Goal: Task Accomplishment & Management: Complete application form

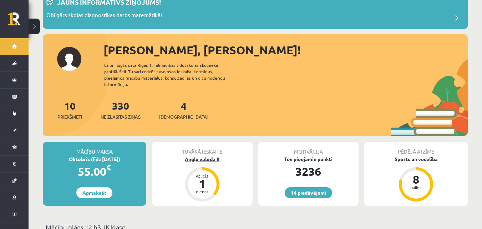
scroll to position [71, 0]
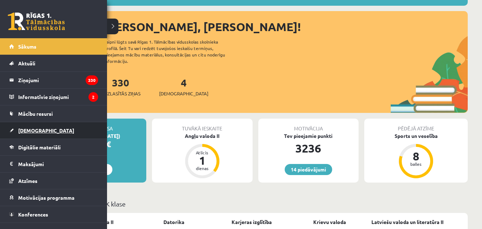
click at [43, 126] on link "[DEMOGRAPHIC_DATA]" at bounding box center [53, 130] width 89 height 16
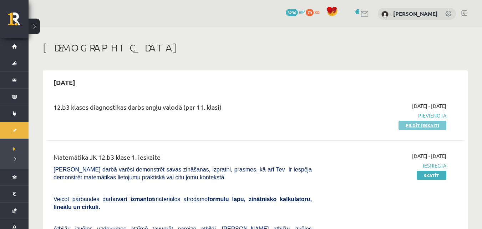
click at [417, 124] on link "Pildīt ieskaiti" at bounding box center [423, 125] width 48 height 9
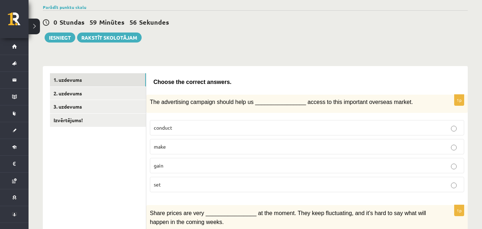
scroll to position [71, 0]
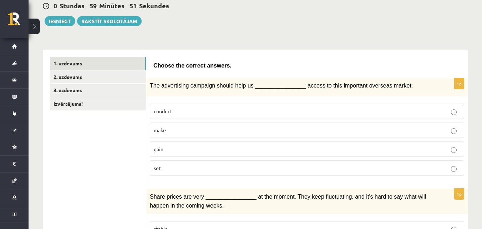
drag, startPoint x: 383, startPoint y: 11, endPoint x: 386, endPoint y: 4, distance: 8.3
click at [383, 11] on div "0 Stundas 59 Minūtes 51 Sekundes Iesniegt Rakstīt skolotājam" at bounding box center [255, 10] width 425 height 32
drag, startPoint x: 388, startPoint y: 1, endPoint x: 186, endPoint y: 27, distance: 204.1
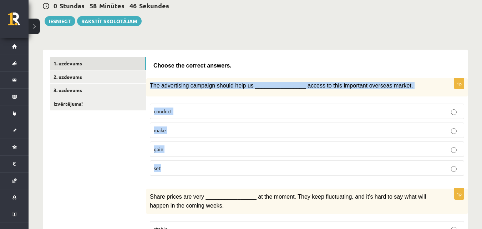
drag, startPoint x: 149, startPoint y: 85, endPoint x: 175, endPoint y: 168, distance: 87.4
click at [175, 168] on div "1p The advertising campaign should help us ________________ access to this impo…" at bounding box center [307, 129] width 322 height 103
copy div "The advertising campaign should help us ________________ access to this importa…"
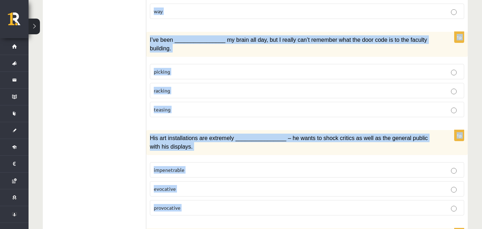
scroll to position [1100, 0]
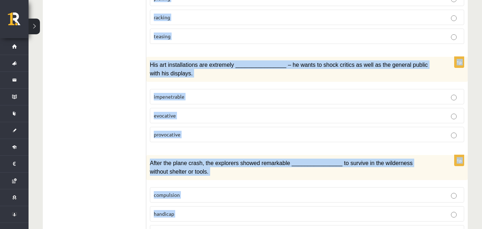
drag, startPoint x: 153, startPoint y: 65, endPoint x: 201, endPoint y: 243, distance: 183.6
copy form "Choose the correct answers. 1p The advertising campaign should help us ________…"
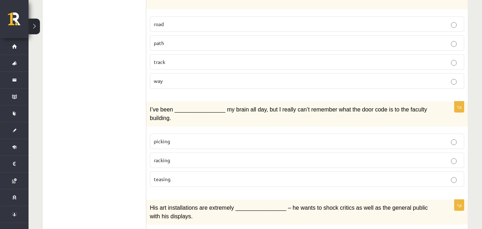
drag, startPoint x: 120, startPoint y: 103, endPoint x: 127, endPoint y: 102, distance: 7.2
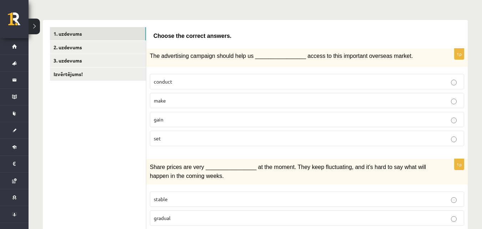
scroll to position [65, 0]
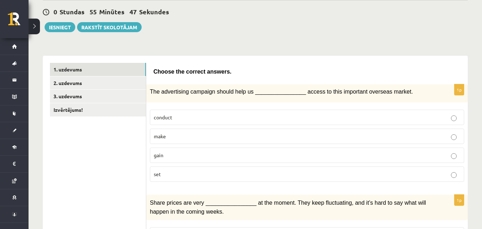
click at [172, 153] on p "gain" at bounding box center [307, 154] width 307 height 7
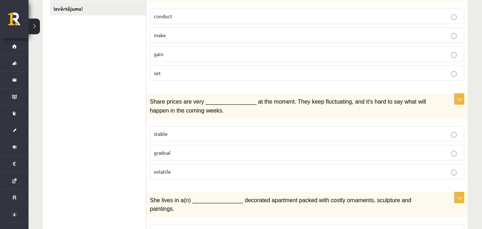
scroll to position [172, 0]
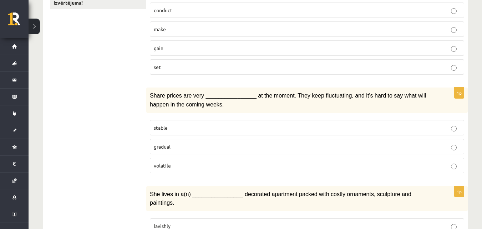
click at [170, 170] on label "volatile" at bounding box center [307, 165] width 314 height 15
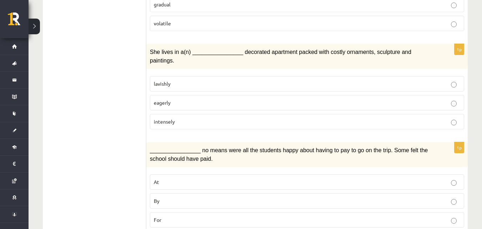
scroll to position [315, 0]
click at [170, 80] on span "lavishly" at bounding box center [162, 83] width 17 height 6
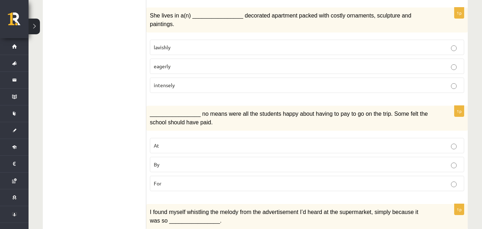
scroll to position [387, 0]
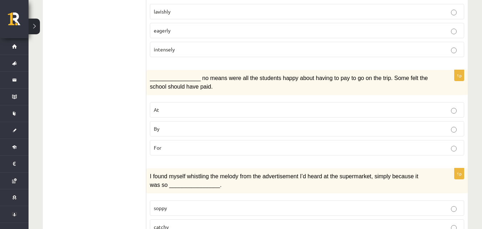
click at [163, 141] on label "For" at bounding box center [307, 147] width 314 height 15
click at [170, 125] on p "By" at bounding box center [307, 128] width 307 height 7
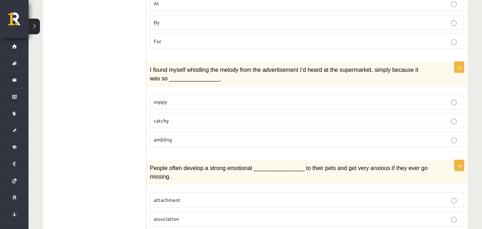
scroll to position [494, 0]
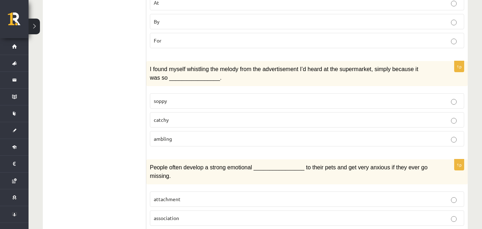
drag, startPoint x: 185, startPoint y: 105, endPoint x: 129, endPoint y: 39, distance: 86.8
click at [184, 116] on p "catchy" at bounding box center [307, 119] width 307 height 7
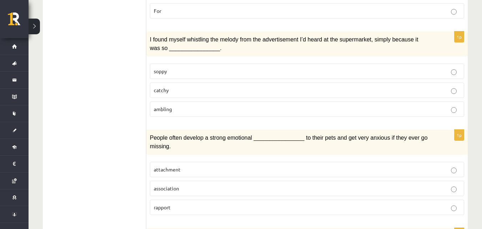
scroll to position [601, 0]
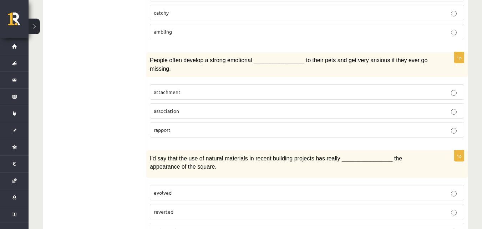
click at [184, 88] on p "attachment" at bounding box center [307, 91] width 307 height 7
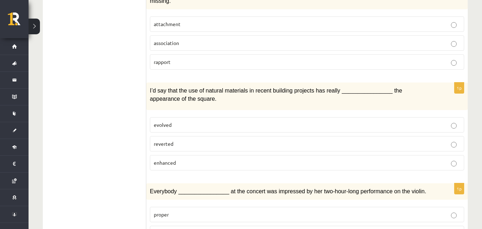
scroll to position [672, 0]
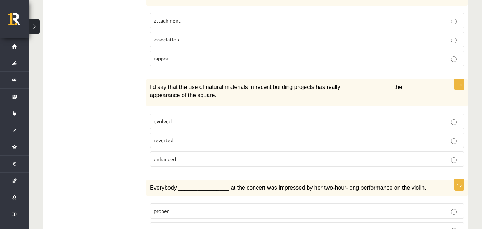
click at [196, 151] on label "enhanced" at bounding box center [307, 158] width 314 height 15
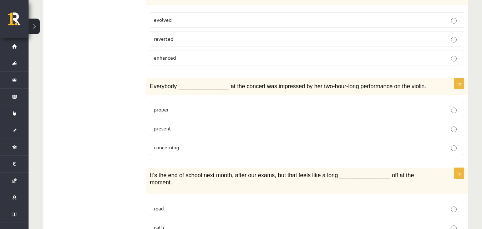
scroll to position [815, 0]
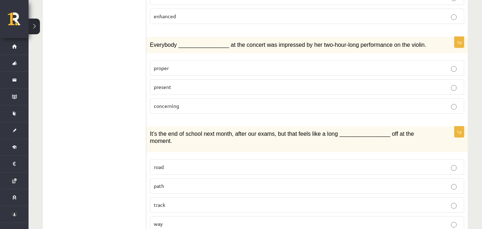
click at [199, 83] on p "present" at bounding box center [307, 86] width 307 height 7
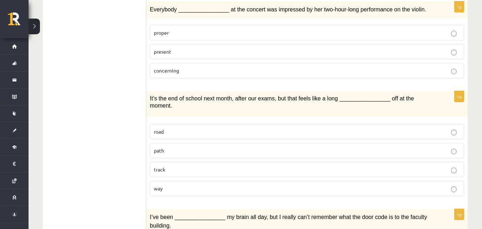
scroll to position [851, 0]
click at [187, 66] on p "concerning" at bounding box center [307, 69] width 307 height 7
click at [183, 47] on p "present" at bounding box center [307, 50] width 307 height 7
click at [171, 127] on p "road" at bounding box center [307, 130] width 307 height 7
click at [178, 184] on p "way" at bounding box center [307, 187] width 307 height 7
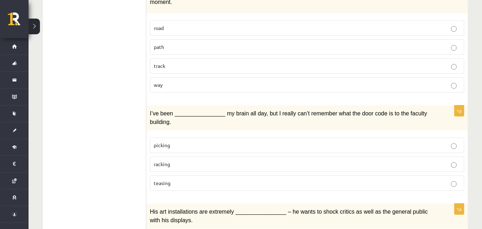
scroll to position [958, 0]
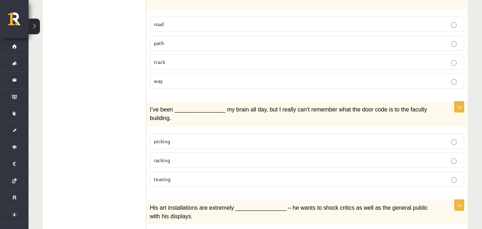
click at [217, 156] on p "racking" at bounding box center [307, 159] width 307 height 7
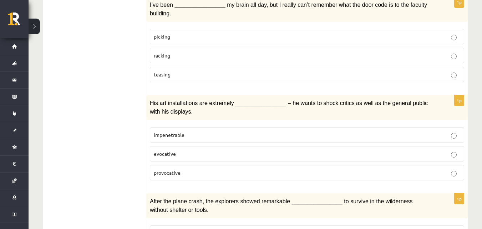
scroll to position [1065, 0]
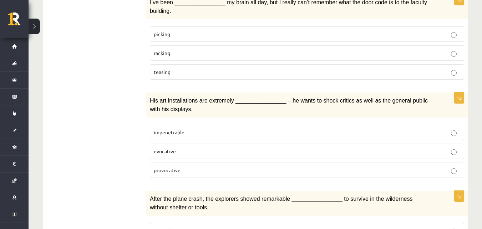
click at [182, 166] on p "provocative" at bounding box center [307, 169] width 307 height 7
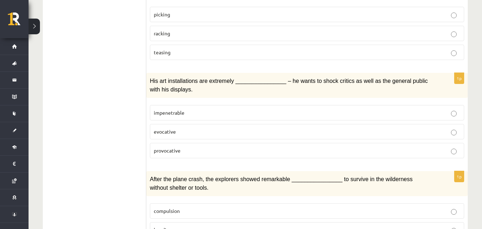
scroll to position [1100, 0]
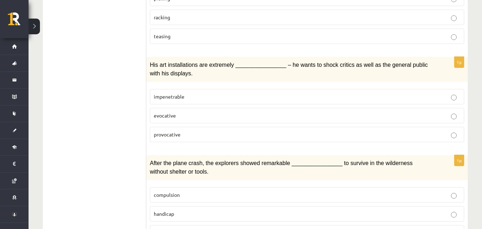
click at [173, 228] on p "fortitude" at bounding box center [307, 232] width 307 height 7
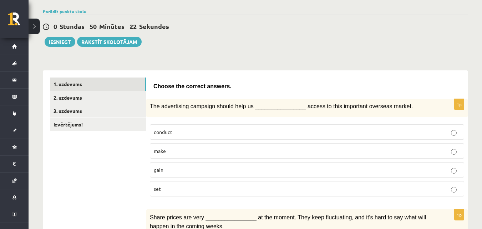
scroll to position [0, 0]
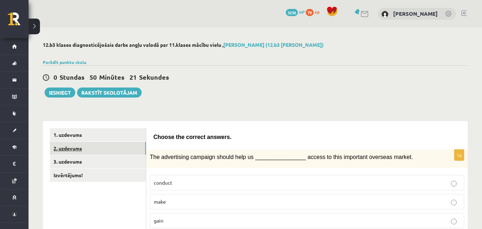
click at [125, 144] on link "2. uzdevums" at bounding box center [98, 148] width 96 height 13
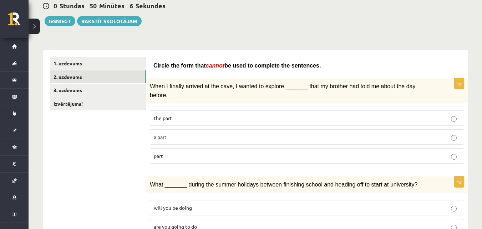
scroll to position [107, 0]
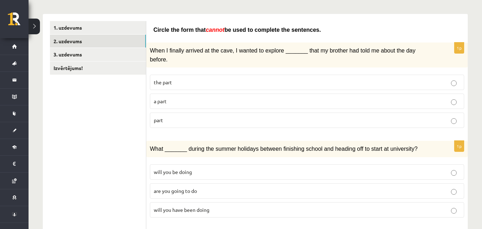
click at [195, 75] on label "the part" at bounding box center [307, 82] width 314 height 15
click at [174, 116] on p "part" at bounding box center [307, 119] width 307 height 7
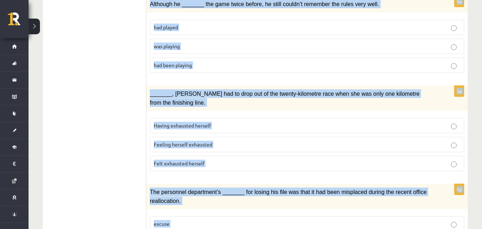
scroll to position [843, 0]
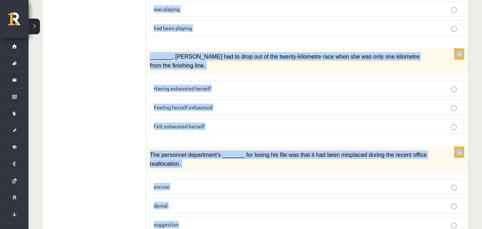
drag, startPoint x: 153, startPoint y: 29, endPoint x: 207, endPoint y: 192, distance: 172.4
copy form "Circle the form that cannot be used to complete the sentences. 1p When I finall…"
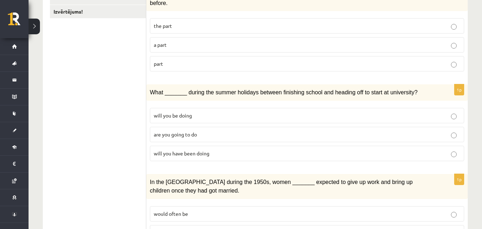
scroll to position [165, 0]
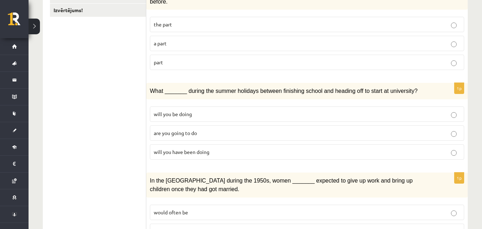
click at [219, 148] on label "will you have been doing" at bounding box center [307, 151] width 314 height 15
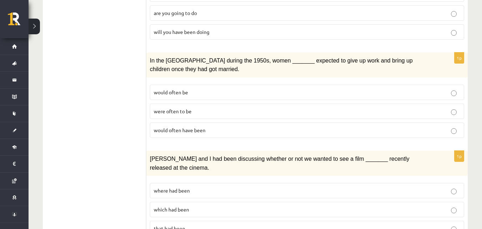
scroll to position [286, 0]
click at [175, 129] on fieldset "would often be were often to be would often have been" at bounding box center [307, 109] width 314 height 59
click at [175, 126] on span "would often have been" at bounding box center [180, 129] width 52 height 6
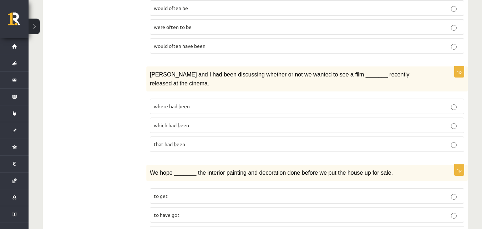
scroll to position [357, 0]
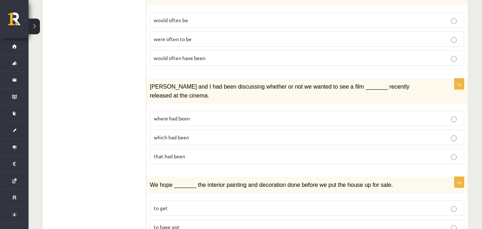
click at [190, 115] on p "where had been" at bounding box center [307, 118] width 307 height 7
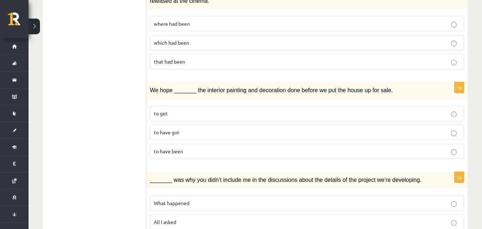
scroll to position [464, 0]
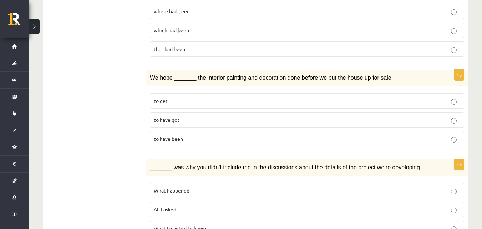
click at [205, 135] on p "to have been" at bounding box center [307, 138] width 307 height 7
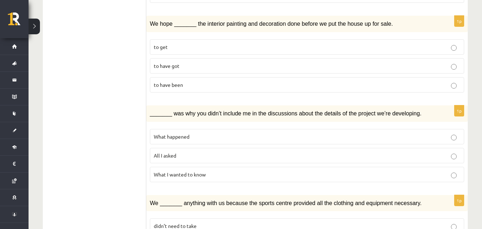
scroll to position [535, 0]
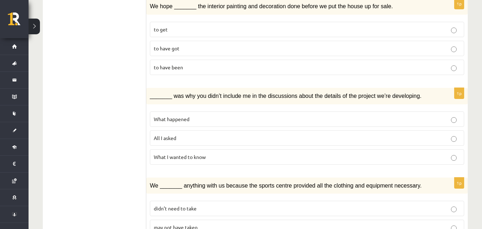
click at [191, 115] on p "What happened" at bounding box center [307, 118] width 307 height 7
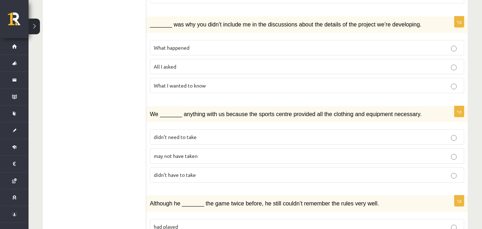
scroll to position [643, 0]
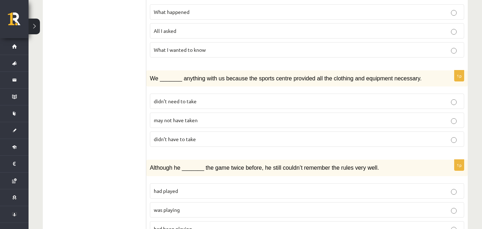
click at [183, 98] on span "didn’t need to take" at bounding box center [175, 101] width 43 height 6
click at [176, 116] on p "may not have taken" at bounding box center [307, 119] width 307 height 7
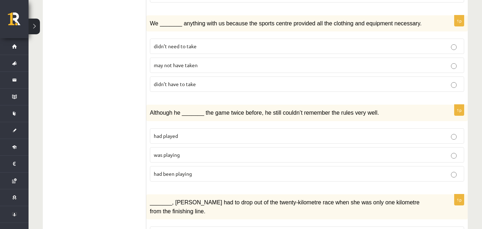
scroll to position [714, 0]
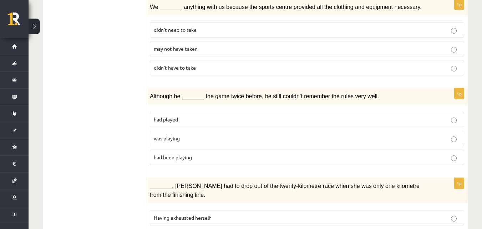
click at [184, 135] on p "was playing" at bounding box center [307, 138] width 307 height 7
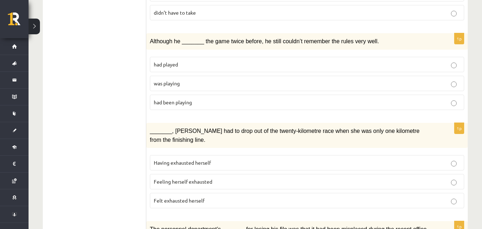
scroll to position [785, 0]
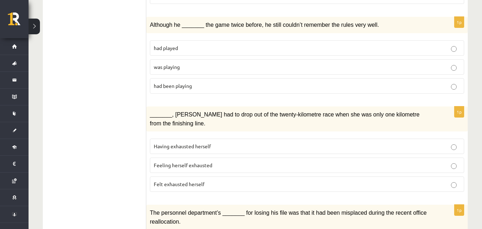
click at [206, 176] on label "Felt exhausted herself" at bounding box center [307, 183] width 314 height 15
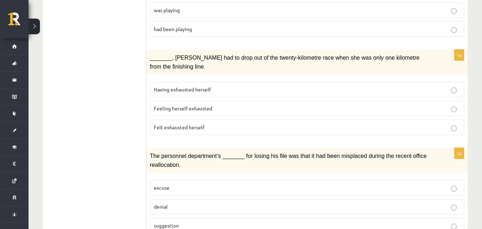
scroll to position [843, 0]
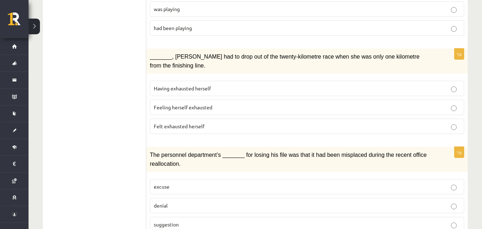
click at [181, 202] on p "denial" at bounding box center [307, 205] width 307 height 7
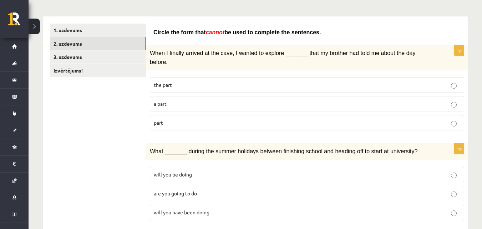
scroll to position [0, 0]
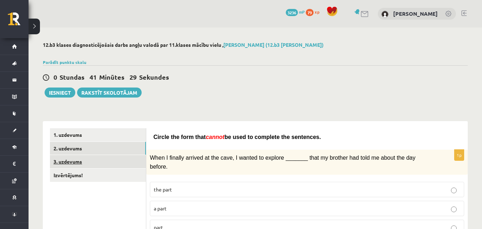
click at [124, 166] on link "3. uzdevums" at bounding box center [98, 161] width 96 height 13
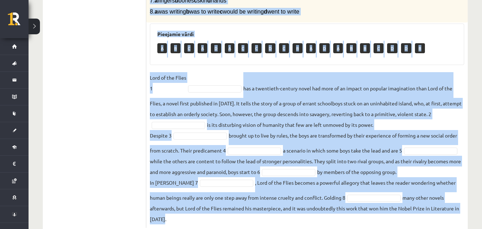
scroll to position [252, 0]
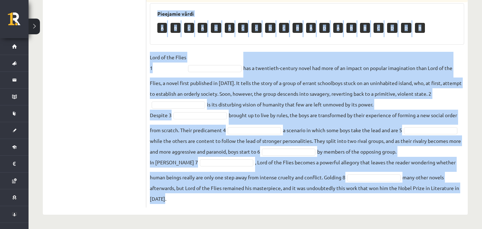
drag, startPoint x: 151, startPoint y: 33, endPoint x: 331, endPoint y: 154, distance: 217.3
copy div "Complete the text with the correct words (a–d). 1. a No sooner b Rarely c Only …"
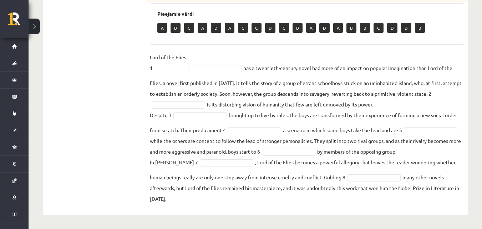
click at [92, 72] on ul "1. uzdevums 2. uzdevums 3. uzdevums Izvērtējums!" at bounding box center [98, 42] width 96 height 331
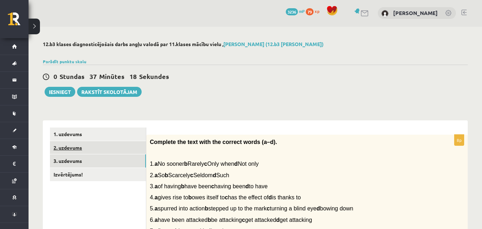
scroll to position [0, 0]
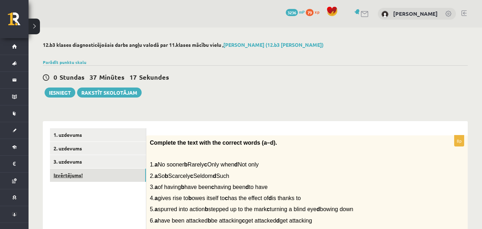
click at [110, 174] on link "Izvērtējums!" at bounding box center [98, 174] width 96 height 13
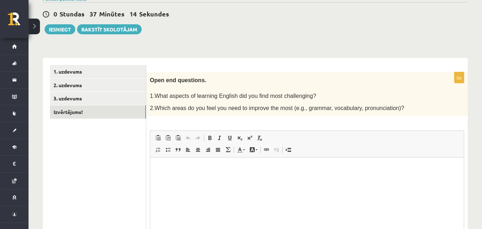
scroll to position [99, 0]
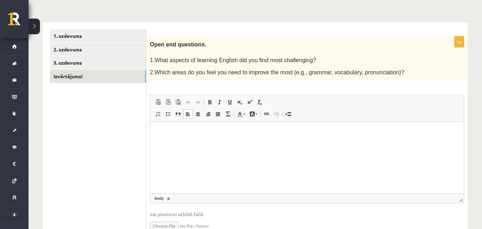
click at [258, 143] on html at bounding box center [307, 133] width 314 height 22
click at [212, 139] on span "Вставить" at bounding box center [217, 138] width 25 height 10
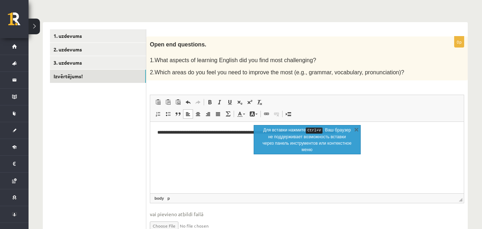
click at [210, 139] on html "**********" at bounding box center [307, 133] width 314 height 22
click at [357, 129] on link "X" at bounding box center [356, 129] width 7 height 7
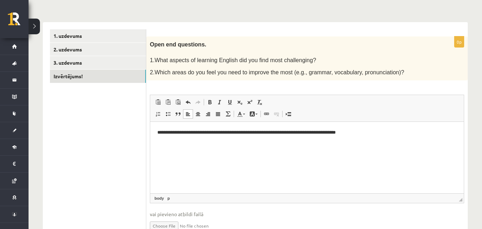
click at [364, 132] on p "**********" at bounding box center [306, 132] width 299 height 7
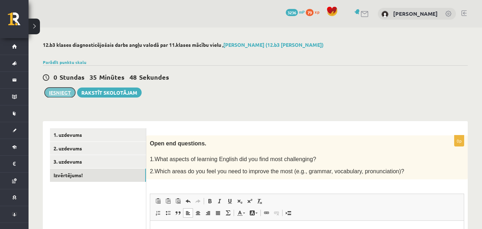
click at [57, 93] on button "Iesniegt" at bounding box center [60, 92] width 31 height 10
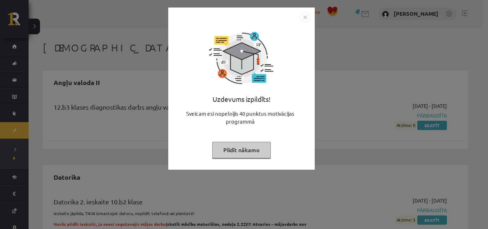
click at [372, 76] on div "Uzdevums izpildīts! Sveicam esi nopelnījis 40 punktus motivācijas programmā Pil…" at bounding box center [244, 114] width 488 height 229
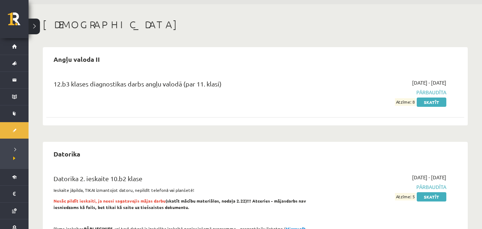
scroll to position [36, 0]
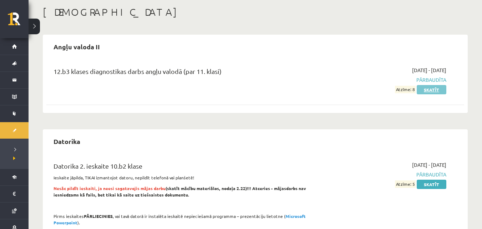
click at [429, 89] on link "Skatīt" at bounding box center [432, 89] width 30 height 9
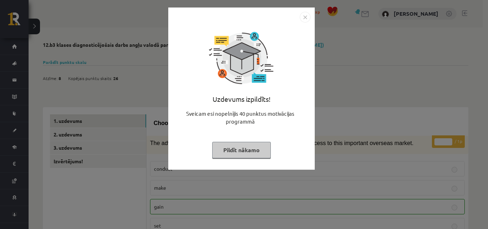
click at [307, 16] on img "Close" at bounding box center [304, 17] width 11 height 11
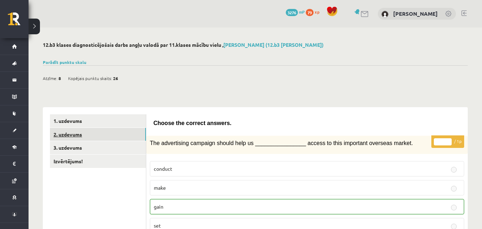
click at [132, 136] on link "2. uzdevums" at bounding box center [98, 134] width 96 height 13
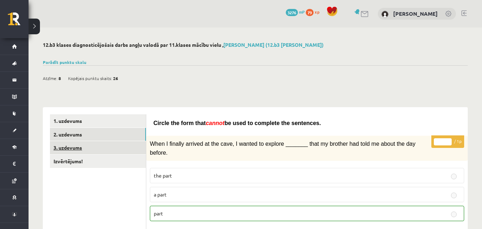
click at [78, 147] on link "3. uzdevums" at bounding box center [98, 147] width 96 height 13
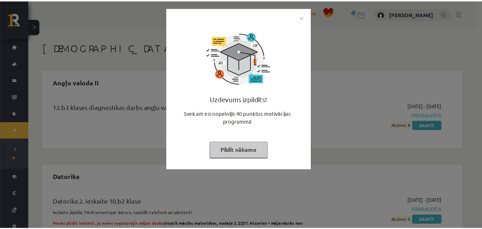
scroll to position [36, 0]
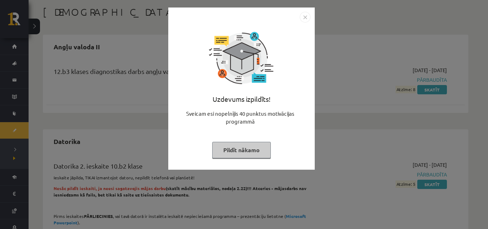
click at [335, 45] on div "Uzdevums izpildīts! Sveicam esi nopelnījis 40 punktus motivācijas programmā Pil…" at bounding box center [244, 114] width 488 height 229
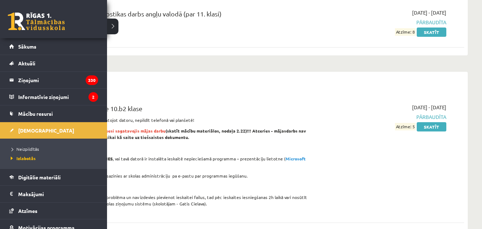
scroll to position [71, 0]
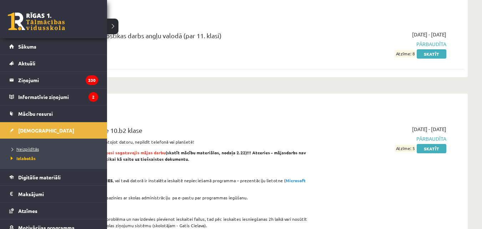
click at [33, 146] on link "Neizpildītās" at bounding box center [54, 149] width 91 height 6
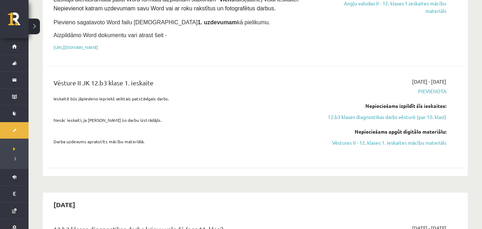
scroll to position [571, 0]
